Goal: Information Seeking & Learning: Learn about a topic

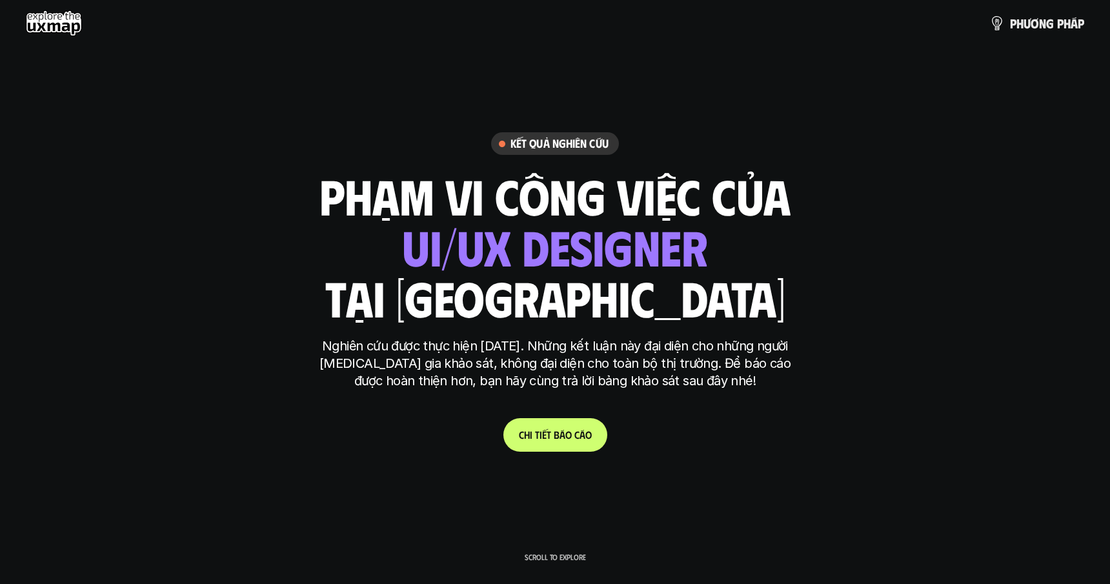
click at [556, 424] on link "C h i t i ế t b á o c á o" at bounding box center [555, 435] width 104 height 34
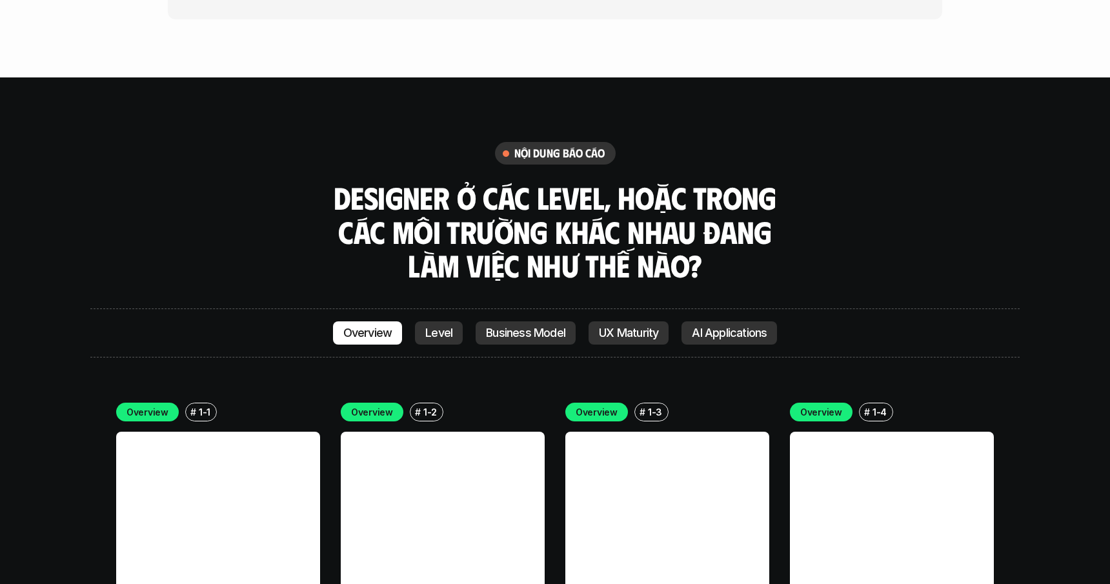
scroll to position [3595, 0]
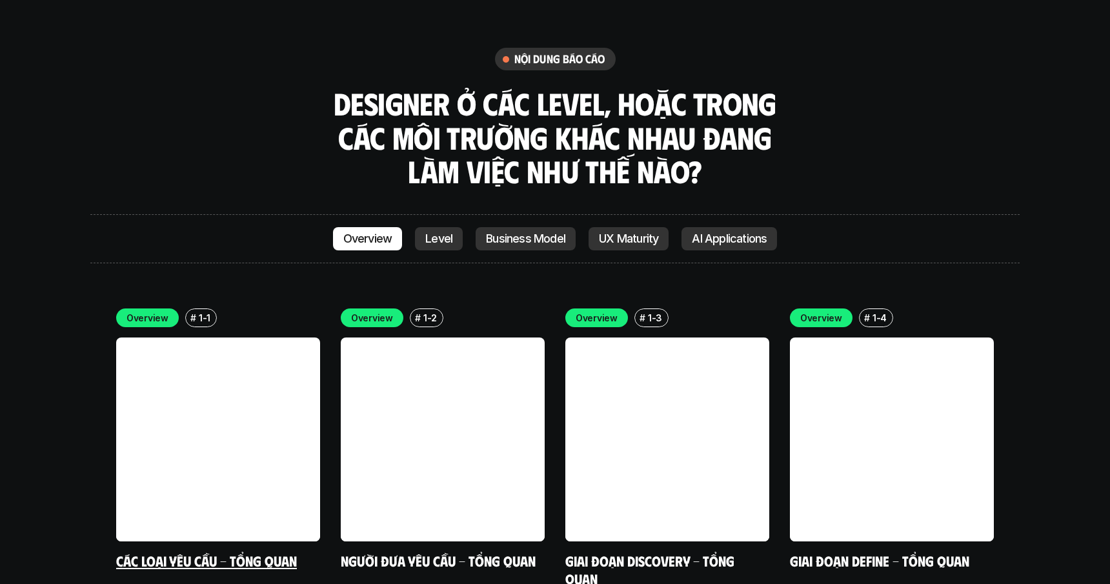
click at [205, 337] on link at bounding box center [218, 439] width 204 height 204
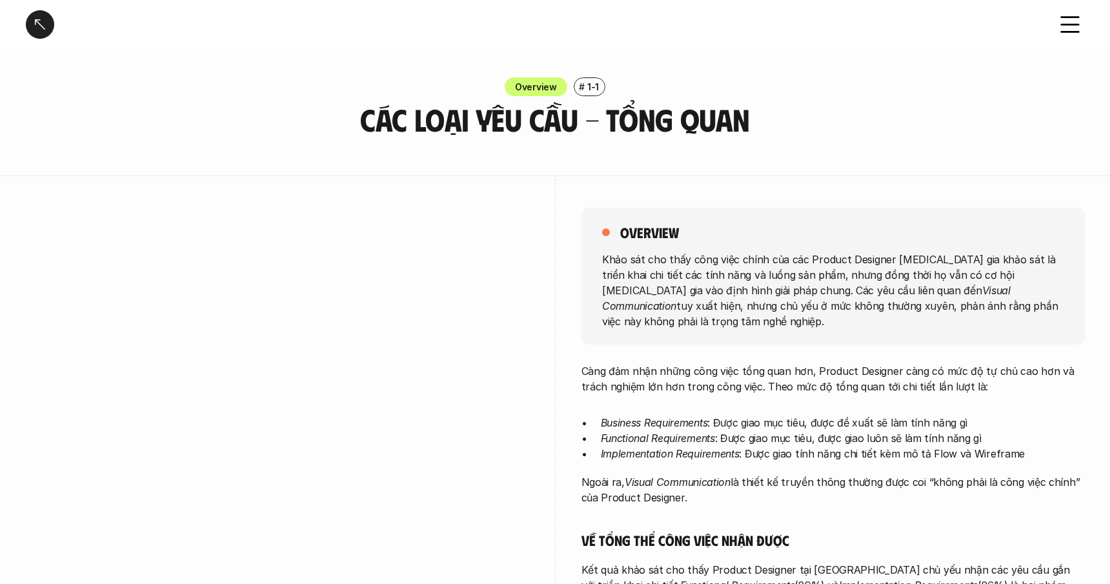
click at [31, 26] on div at bounding box center [40, 24] width 28 height 28
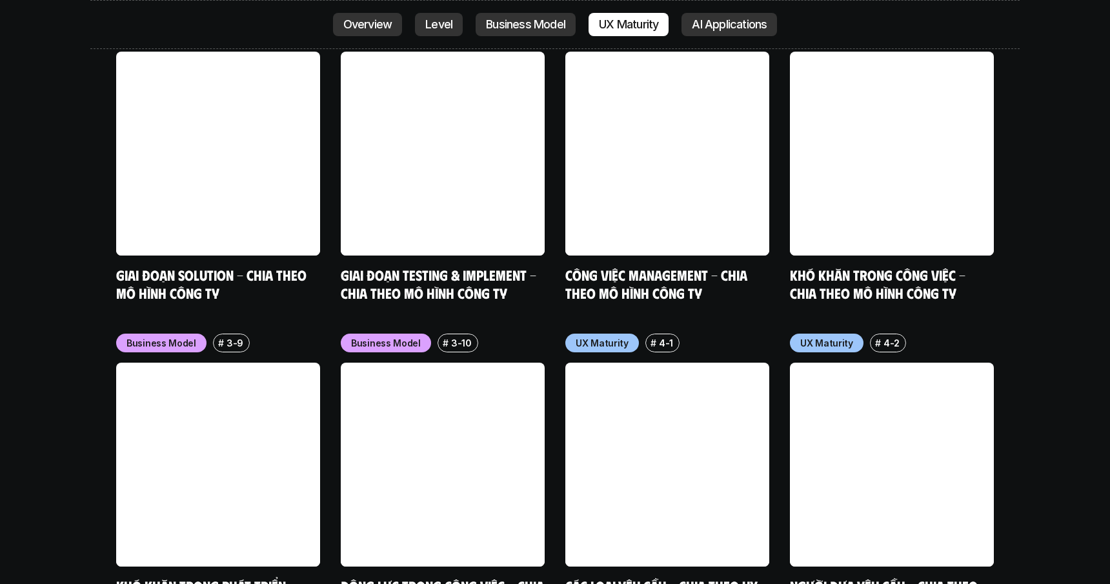
scroll to position [5645, 0]
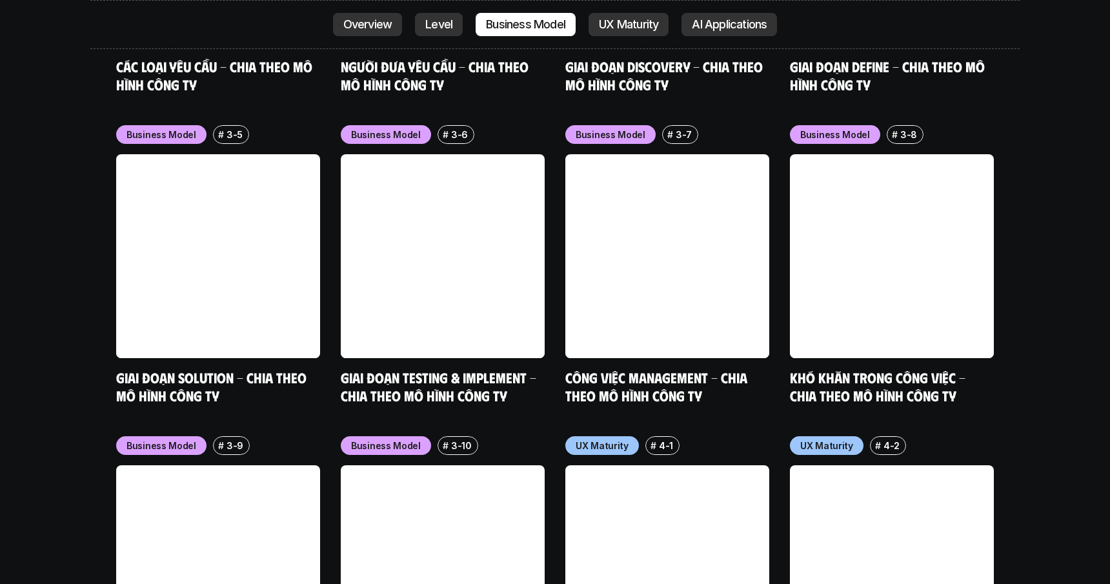
click at [448, 23] on p "Level" at bounding box center [438, 24] width 27 height 13
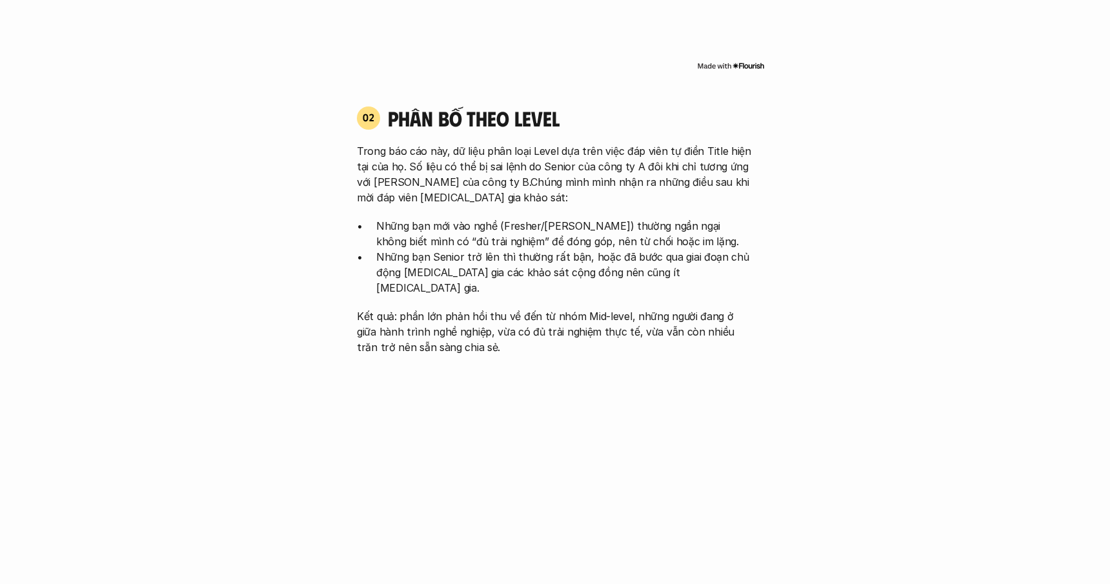
scroll to position [1315, 0]
